Goal: Task Accomplishment & Management: Use online tool/utility

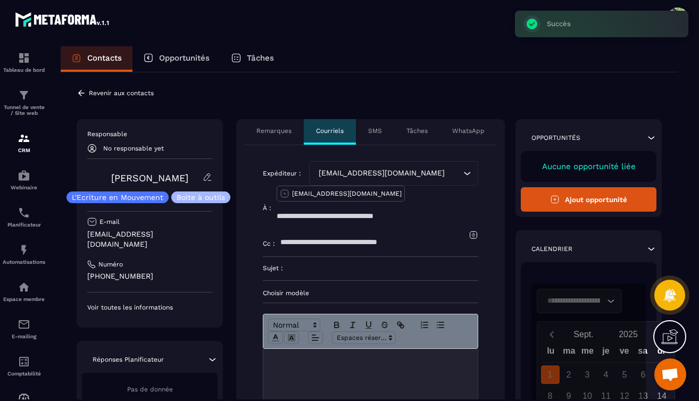
scroll to position [104, 0]
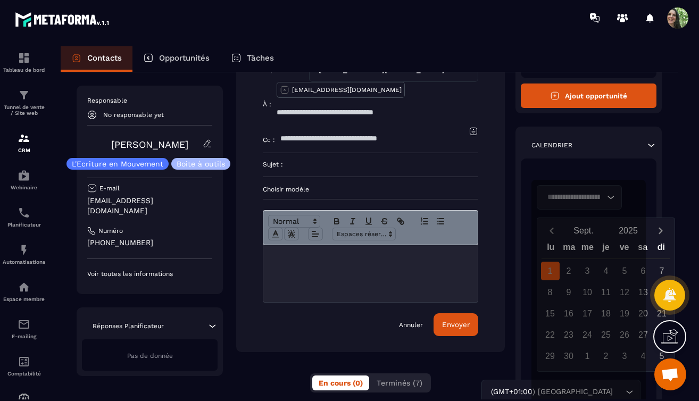
click at [301, 185] on p "Choisir modèle" at bounding box center [371, 189] width 216 height 9
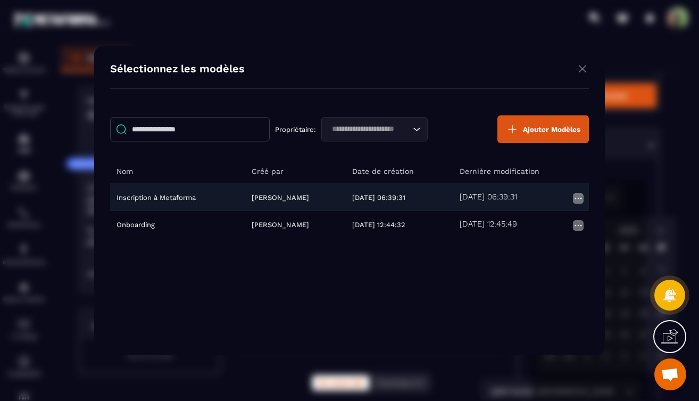
click at [580, 199] on img "Modal window" at bounding box center [578, 198] width 13 height 13
click at [530, 212] on p "Modifier" at bounding box center [539, 216] width 29 height 10
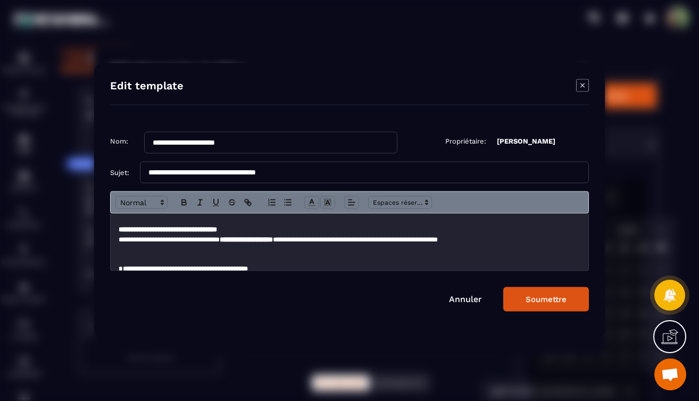
scroll to position [45, 0]
click at [218, 261] on p "Modal window" at bounding box center [350, 259] width 462 height 10
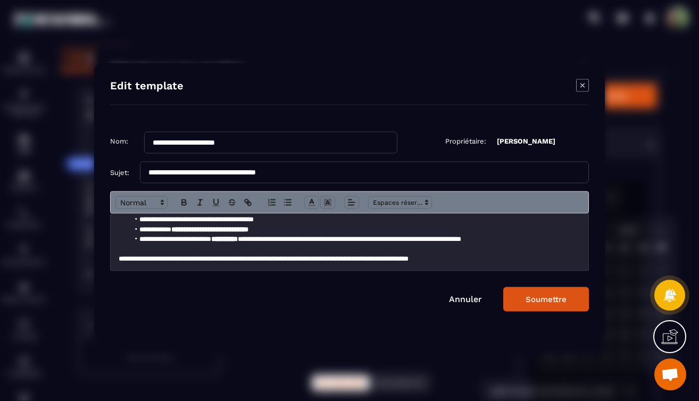
scroll to position [211, 0]
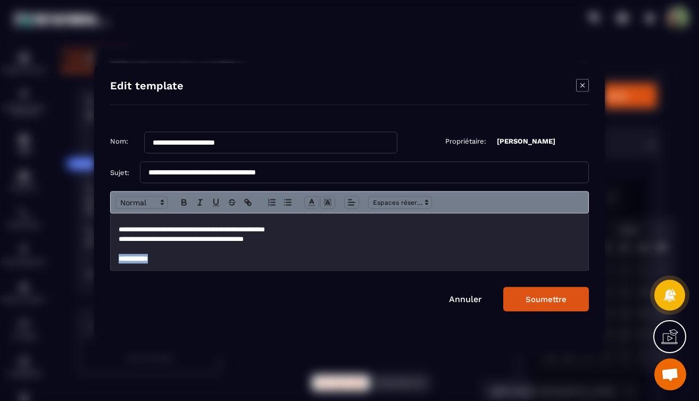
drag, startPoint x: 161, startPoint y: 261, endPoint x: 117, endPoint y: 261, distance: 44.2
click at [117, 261] on div "**********" at bounding box center [350, 242] width 478 height 57
click at [187, 203] on icon "Modal window" at bounding box center [184, 203] width 10 height 10
click at [195, 261] on p "**********" at bounding box center [346, 259] width 454 height 10
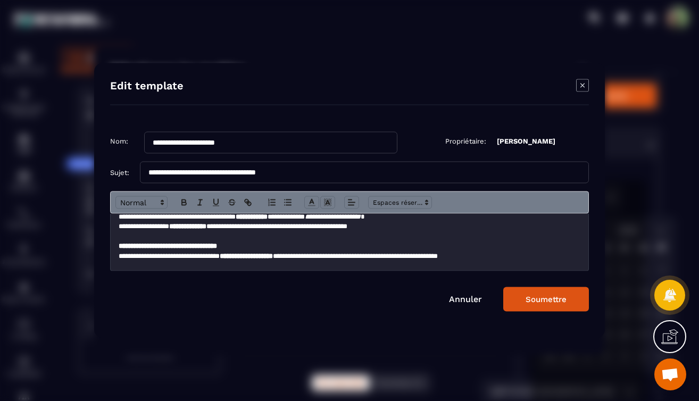
scroll to position [27, 0]
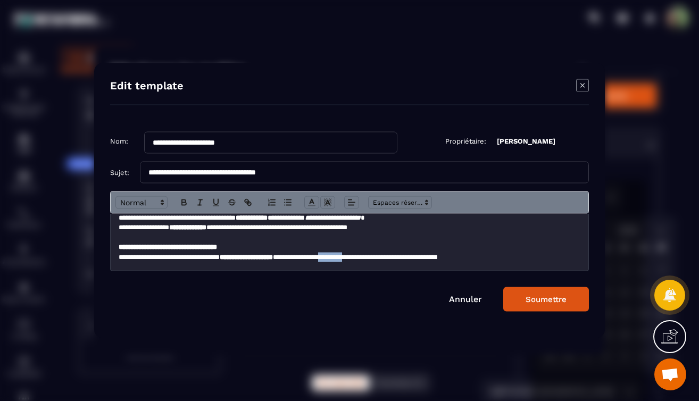
drag, startPoint x: 376, startPoint y: 257, endPoint x: 412, endPoint y: 259, distance: 36.8
click at [412, 259] on p "**********" at bounding box center [346, 257] width 454 height 10
click at [186, 202] on icon "Modal window" at bounding box center [184, 203] width 10 height 10
click at [361, 247] on p "**********" at bounding box center [350, 248] width 462 height 10
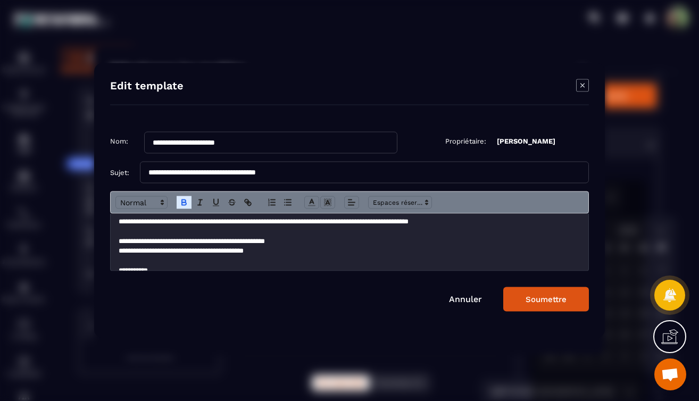
scroll to position [211, 0]
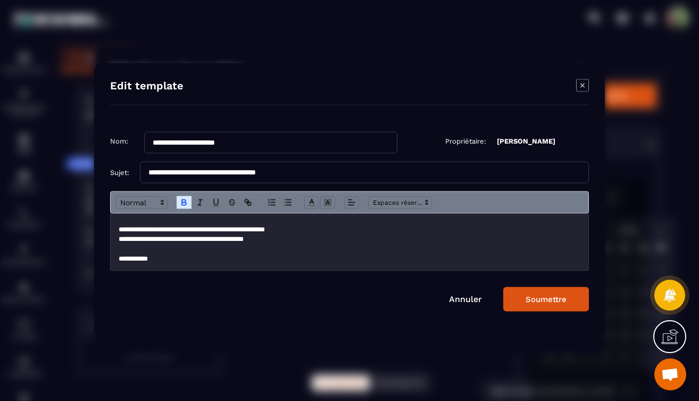
click at [535, 293] on button "Soumettre" at bounding box center [546, 299] width 86 height 24
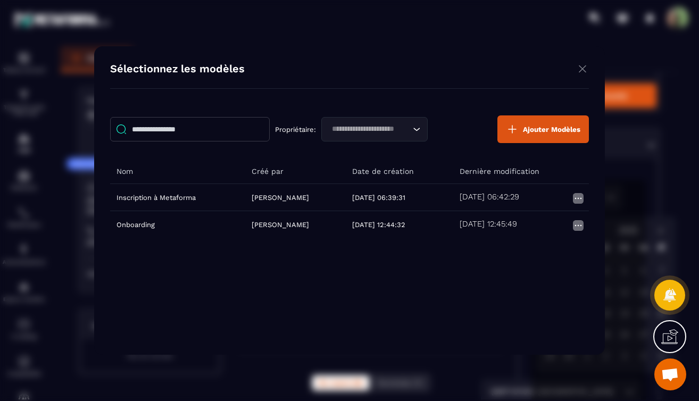
click at [583, 70] on img "Modal window" at bounding box center [582, 68] width 13 height 13
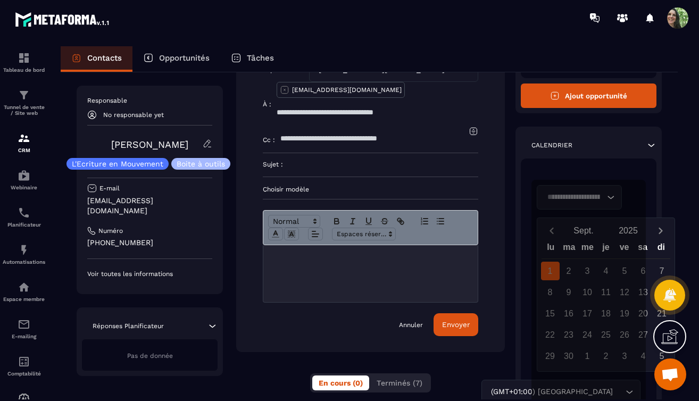
click at [104, 61] on p "Contacts" at bounding box center [104, 58] width 35 height 10
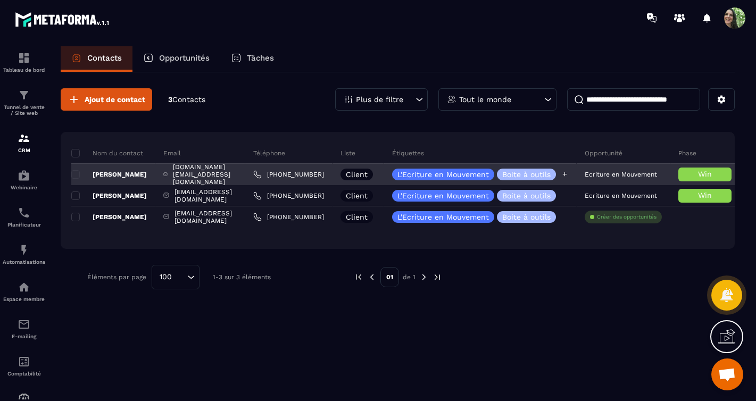
click at [489, 174] on p "L'Ecriture en Mouvement" at bounding box center [444, 174] width 92 height 7
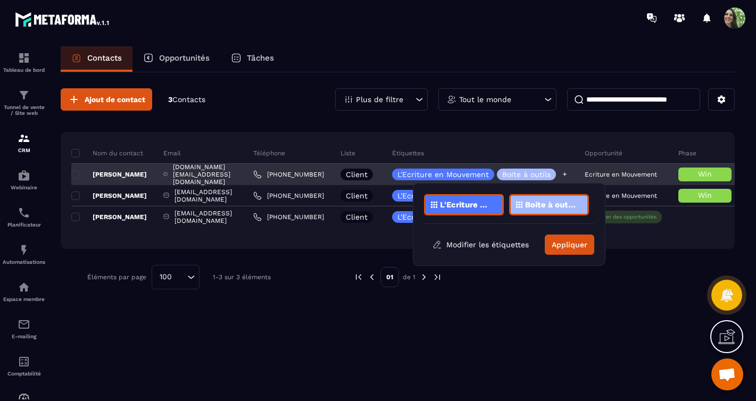
click at [489, 174] on p "L'Ecriture en Mouvement" at bounding box center [444, 174] width 92 height 7
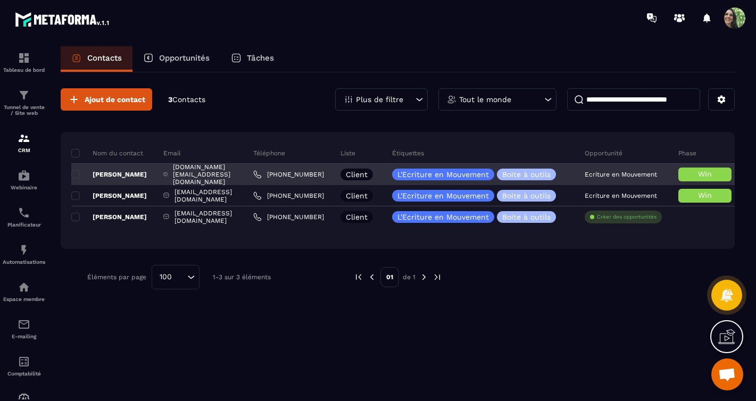
click at [637, 176] on p "Ecriture en Mouvement" at bounding box center [621, 174] width 72 height 7
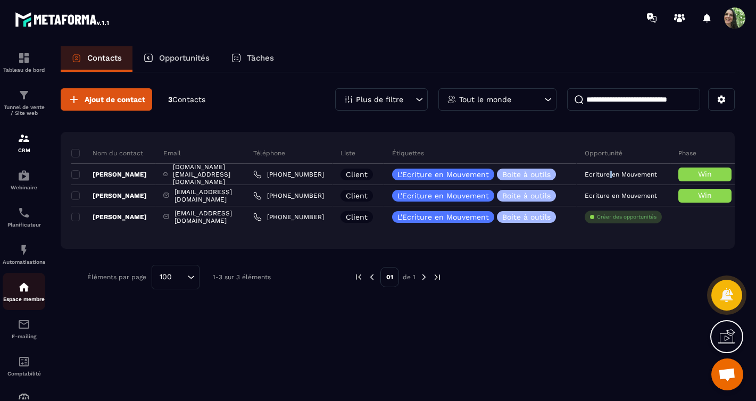
click at [25, 288] on img at bounding box center [24, 287] width 13 height 13
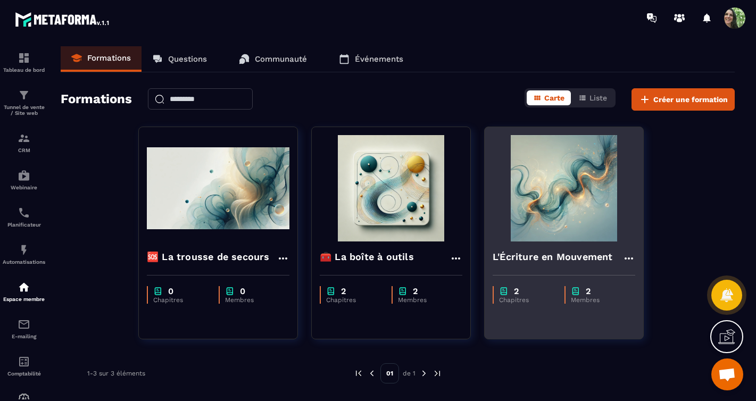
click at [550, 201] on img at bounding box center [564, 188] width 143 height 106
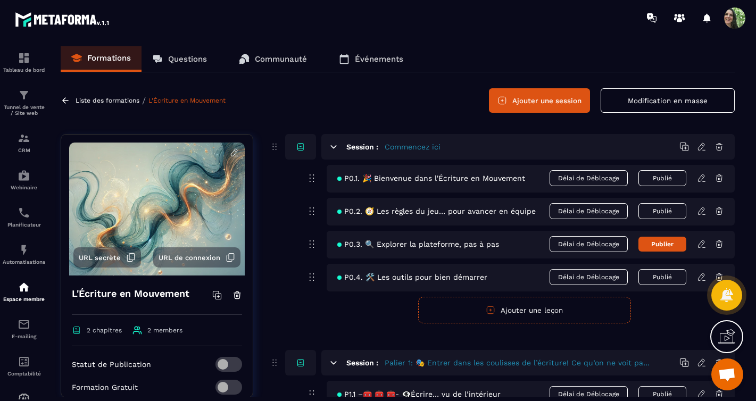
click at [98, 258] on span "URL secrète" at bounding box center [100, 258] width 42 height 8
click at [27, 139] on img at bounding box center [24, 138] width 13 height 13
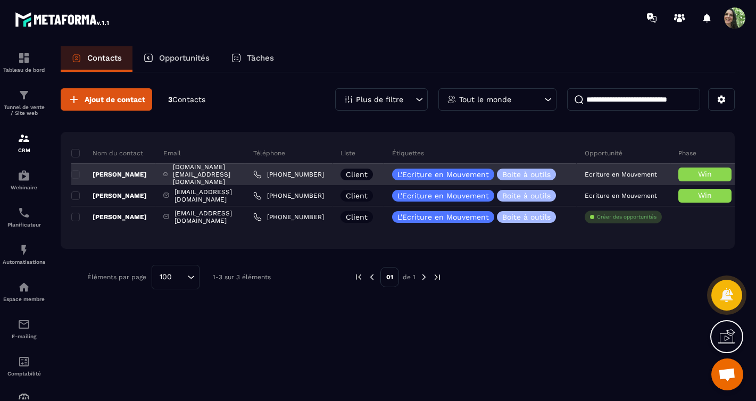
click at [131, 174] on p "[PERSON_NAME]" at bounding box center [109, 174] width 76 height 9
